Goal: Task Accomplishment & Management: Manage account settings

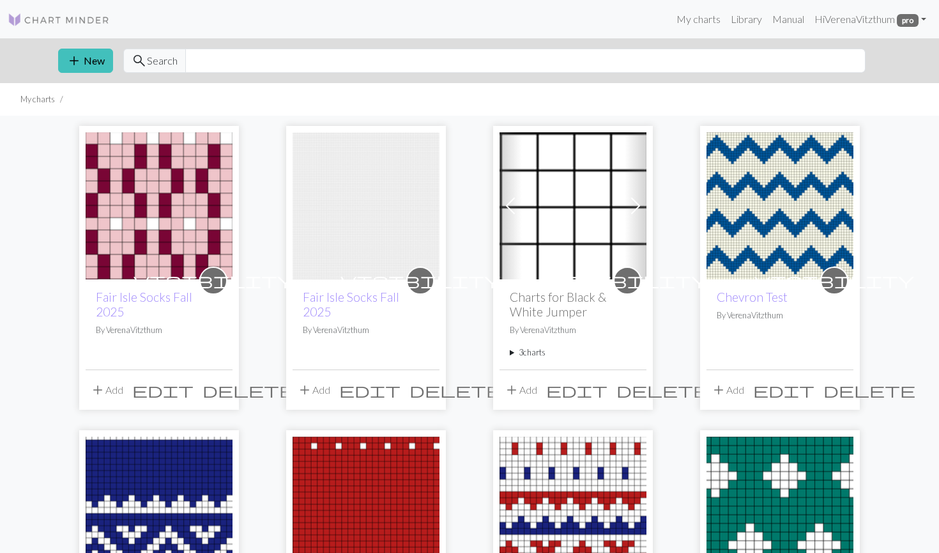
click at [429, 392] on span "delete" at bounding box center [456, 390] width 92 height 18
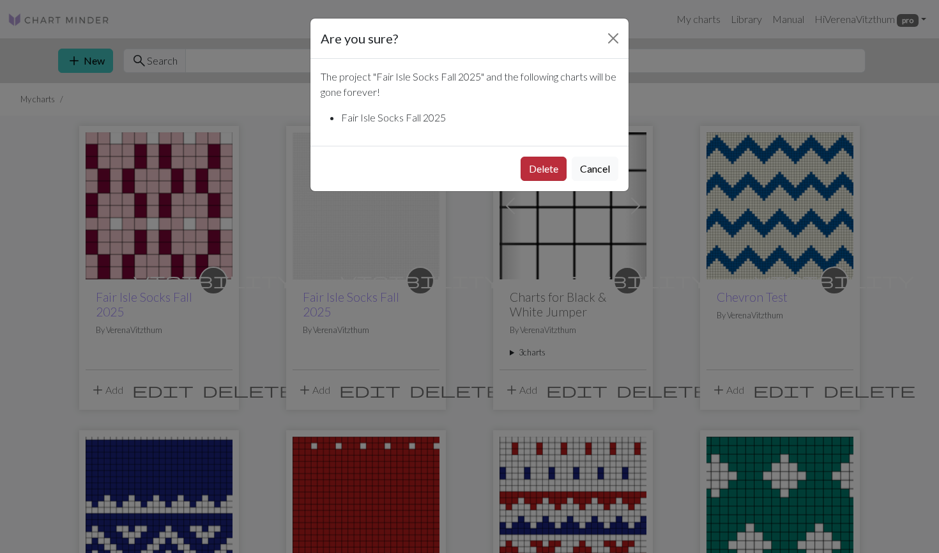
click at [552, 166] on button "Delete" at bounding box center [544, 169] width 46 height 24
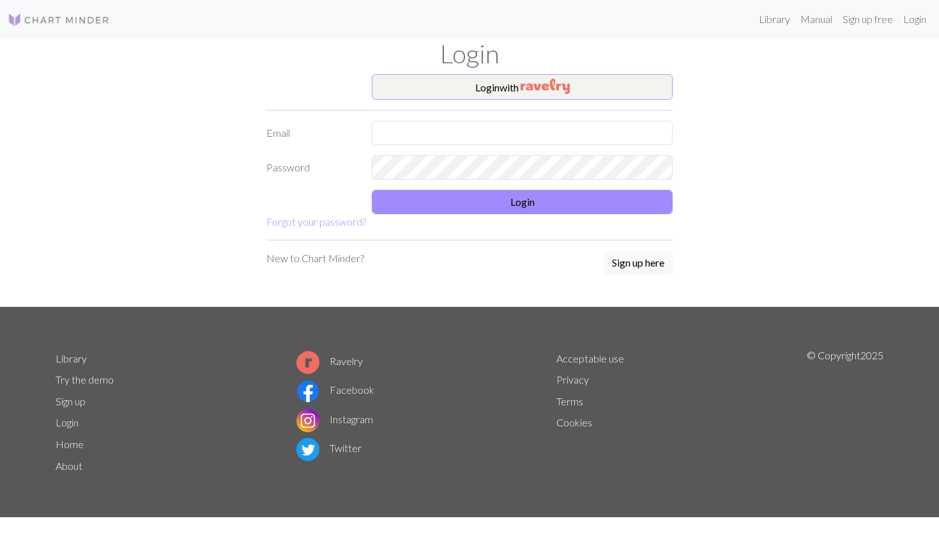
click at [578, 94] on button "Login with" at bounding box center [522, 87] width 301 height 26
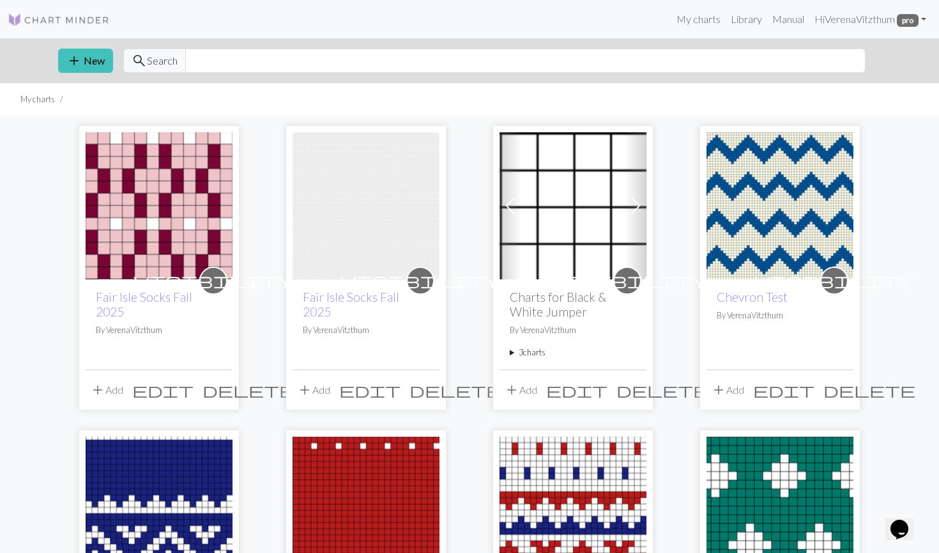
click at [431, 390] on span "delete" at bounding box center [456, 390] width 92 height 18
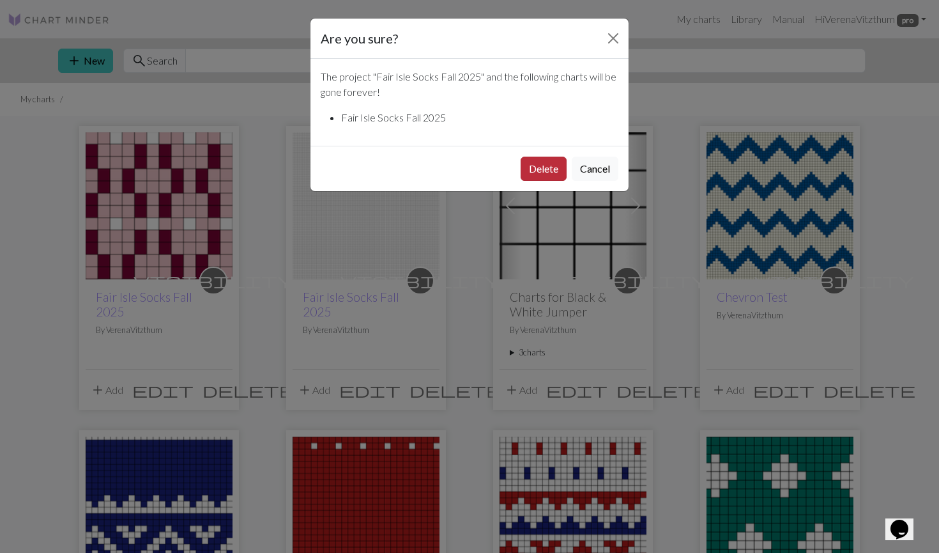
click at [548, 166] on button "Delete" at bounding box center [544, 169] width 46 height 24
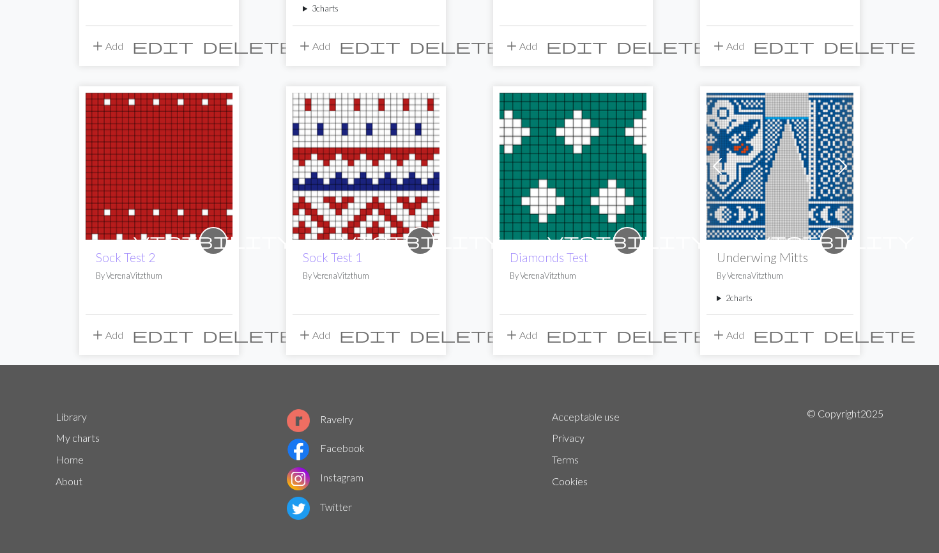
scroll to position [344, 0]
click at [736, 298] on summary "2 charts" at bounding box center [780, 297] width 127 height 12
